Goal: Information Seeking & Learning: Learn about a topic

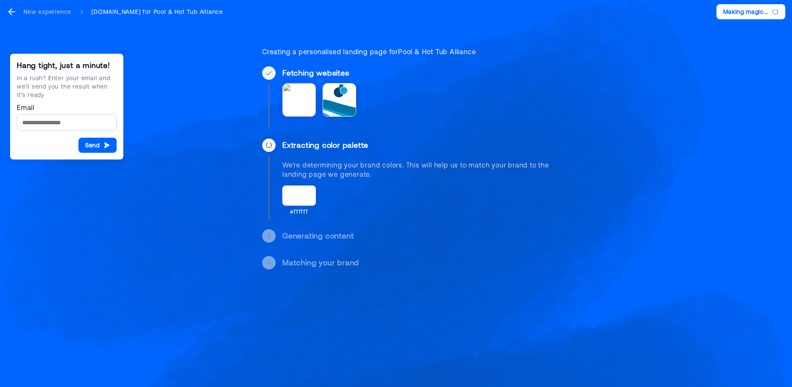
click at [154, 249] on div "Hang tight, just a minute! In a rush? Enter your email and we’ll send you the r…" at bounding box center [396, 144] width 792 height 289
click at [296, 222] on div "Hang tight, just a minute! In a rush? Enter your email and we’ll send you the r…" at bounding box center [396, 154] width 314 height 269
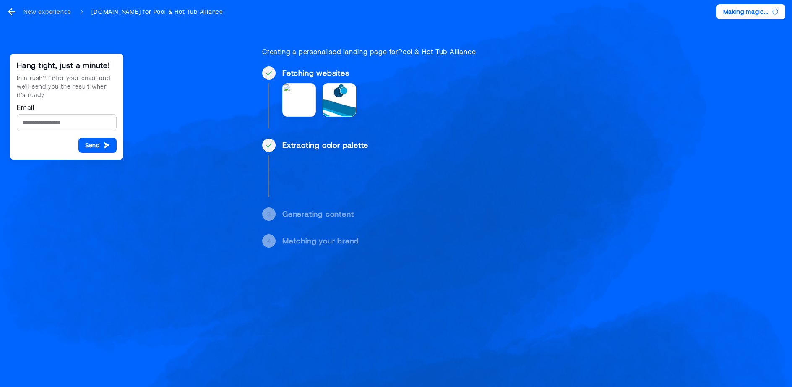
click at [295, 216] on div "Generating content" at bounding box center [417, 214] width 271 height 10
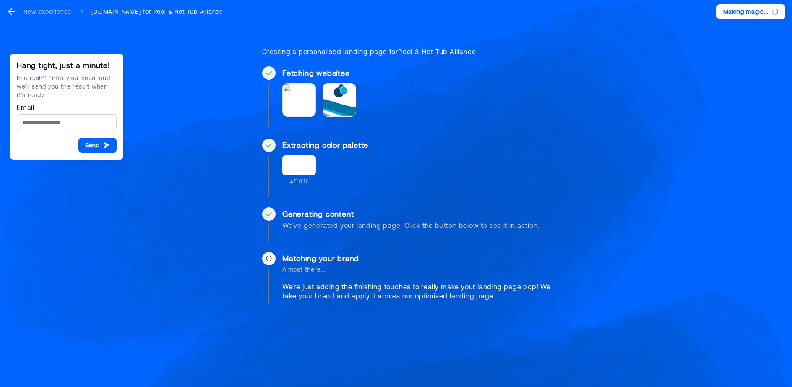
click at [293, 251] on div "Hang tight, just a minute! In a rush? Enter your email and we’ll send you the r…" at bounding box center [396, 170] width 314 height 300
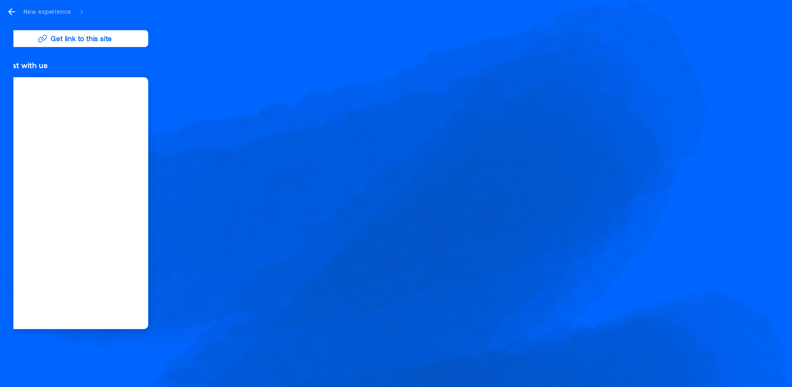
click at [232, 156] on div "Hey Pool & Hot Tub Alliance 👋 Learn more Book a demo Elevate Your Pool & Hot Tu…" at bounding box center [472, 203] width 611 height 366
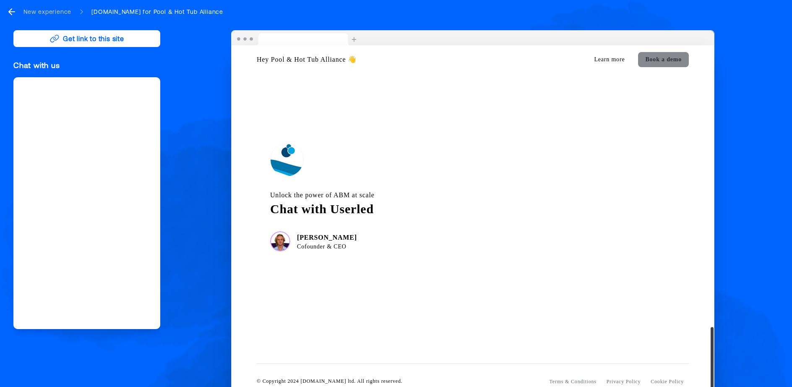
scroll to position [1452, 0]
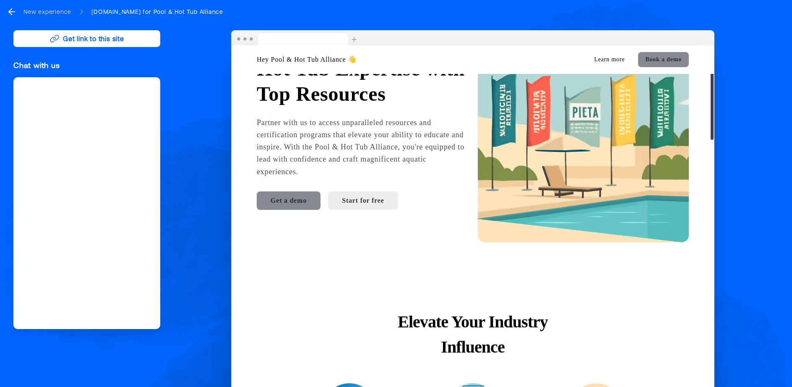
scroll to position [0, 0]
